Goal: Task Accomplishment & Management: Manage account settings

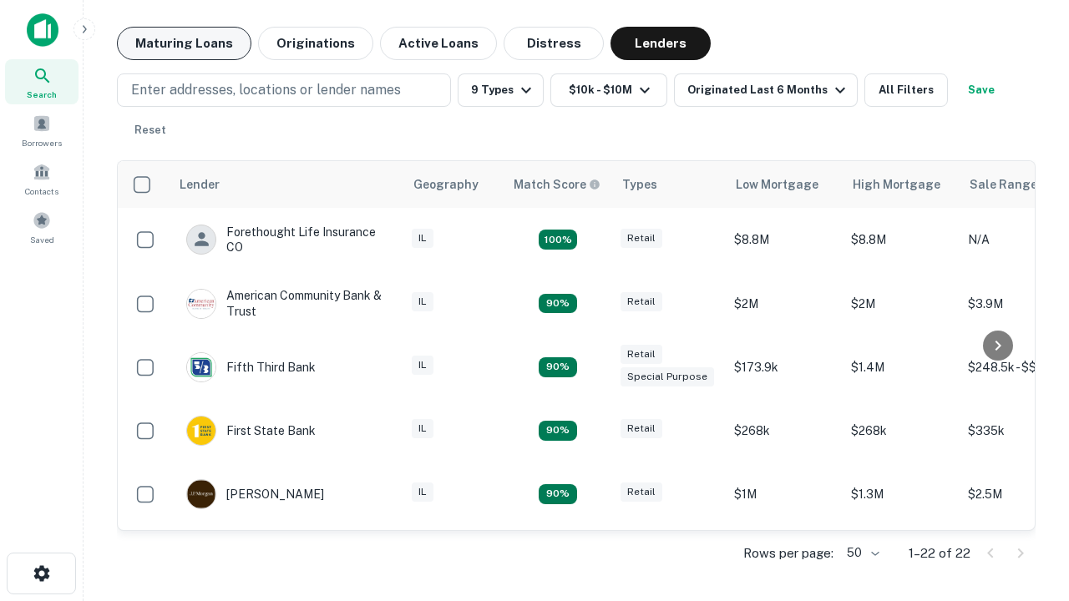
click at [184, 43] on button "Maturing Loans" at bounding box center [184, 43] width 134 height 33
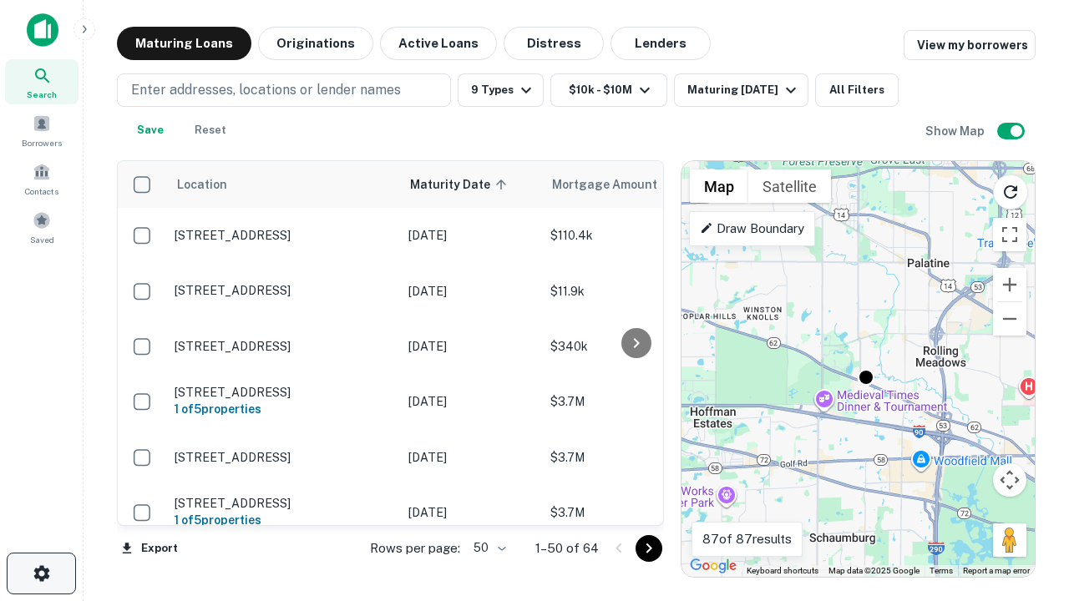
click at [41, 574] on icon "button" at bounding box center [42, 574] width 20 height 20
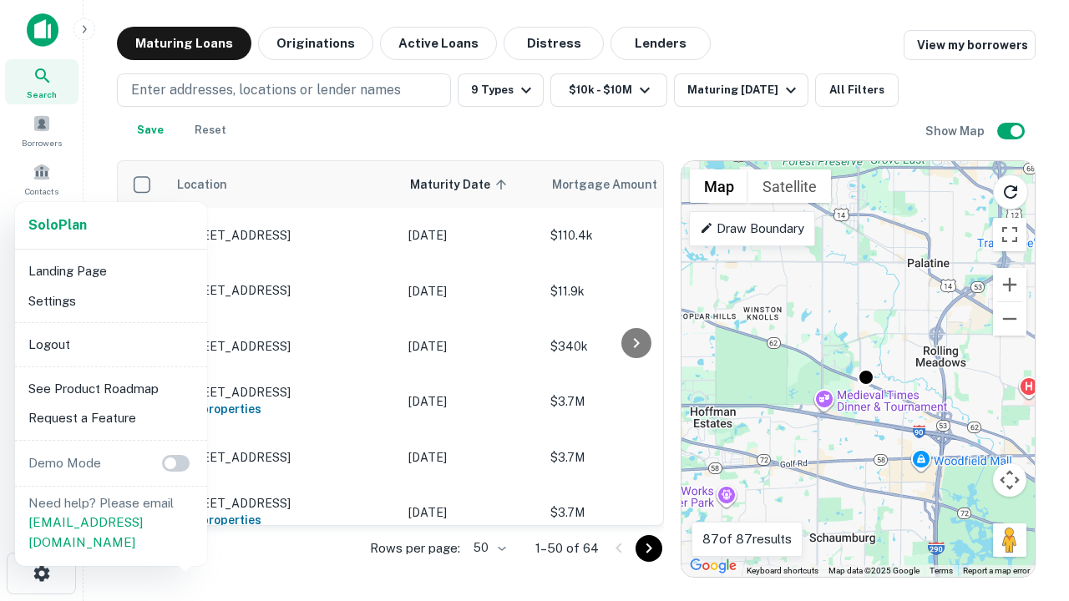
click at [110, 344] on li "Logout" at bounding box center [111, 345] width 179 height 30
